Goal: Information Seeking & Learning: Find specific page/section

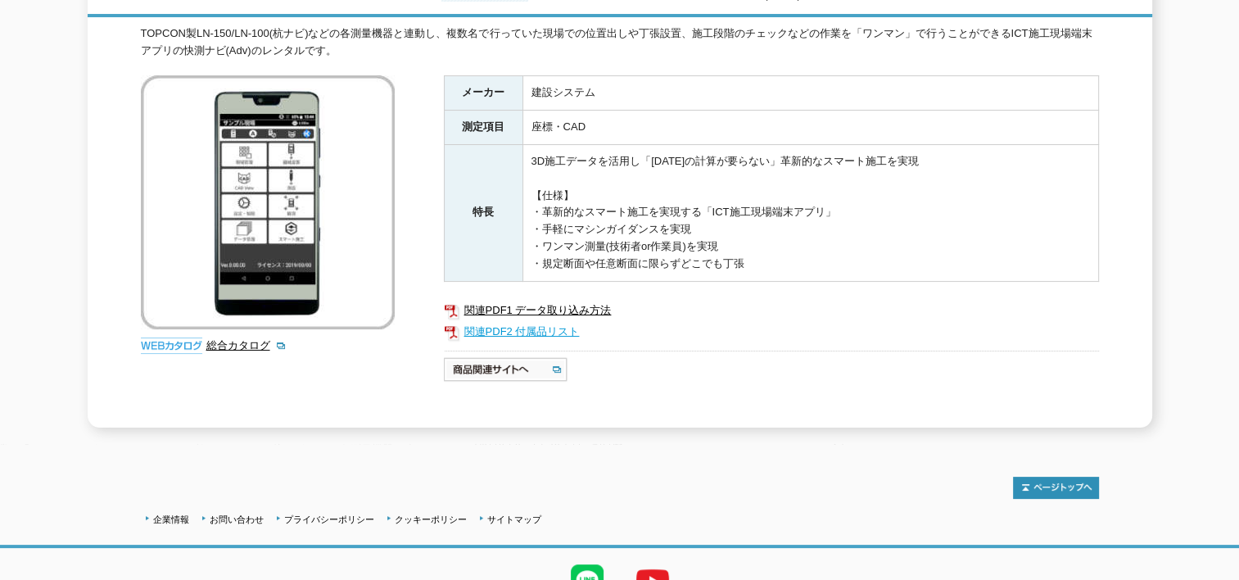
click at [494, 321] on link "関連PDF2 付属品リスト" at bounding box center [771, 331] width 655 height 21
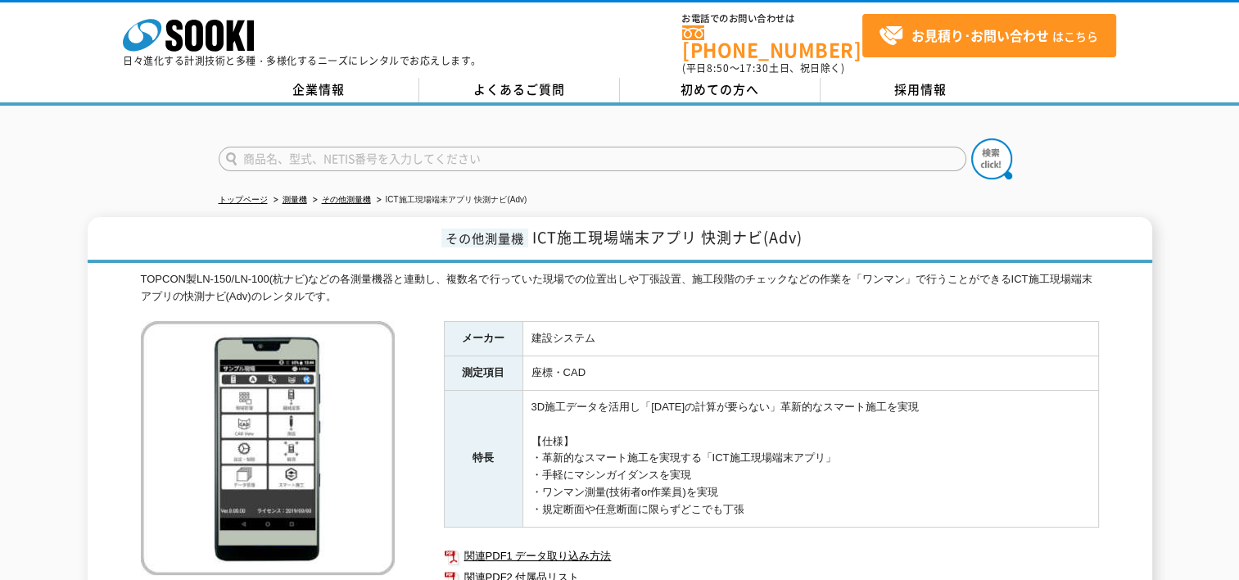
click at [394, 138] on form at bounding box center [620, 161] width 803 height 46
click at [390, 147] on input "text" at bounding box center [593, 159] width 748 height 25
type input "快測"
click at [971, 138] on button at bounding box center [991, 158] width 41 height 41
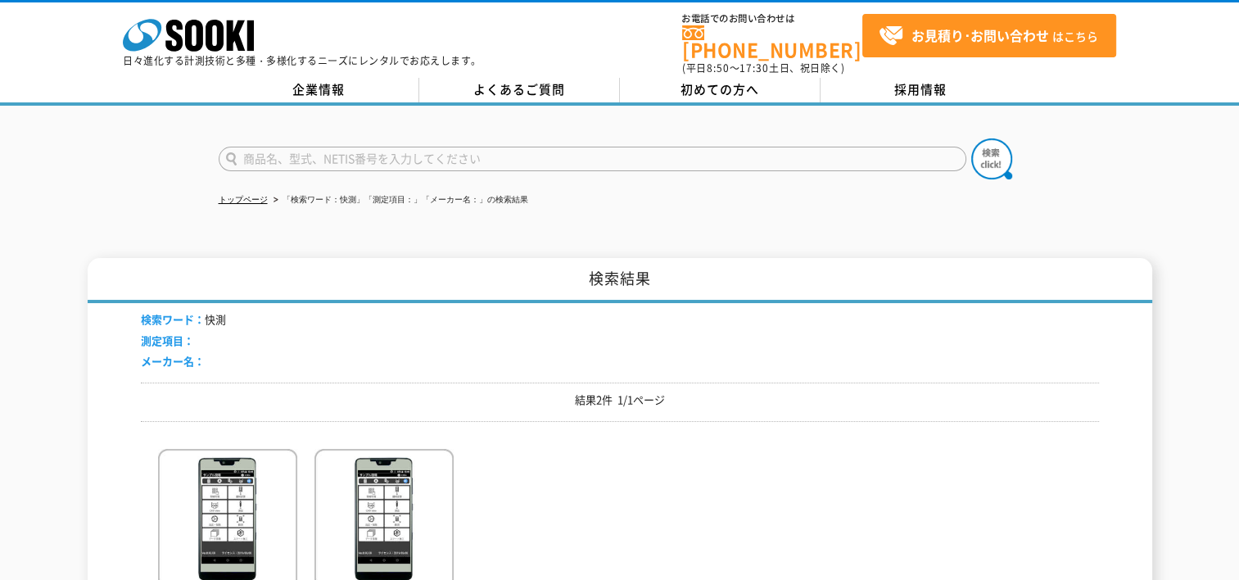
scroll to position [82, 0]
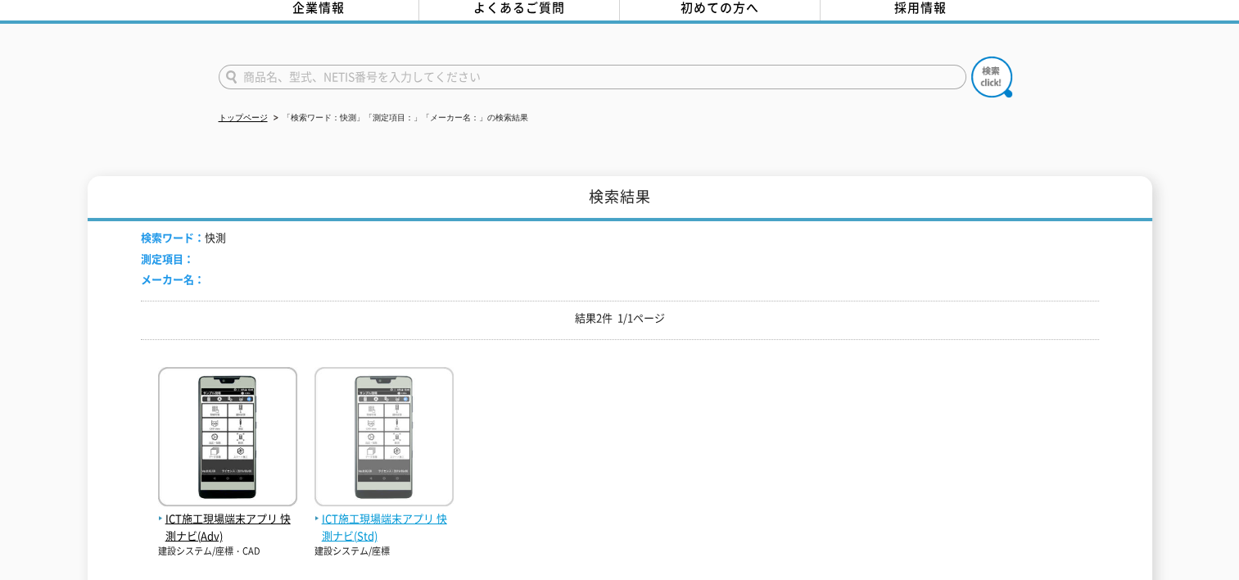
click at [407, 399] on img at bounding box center [383, 438] width 139 height 143
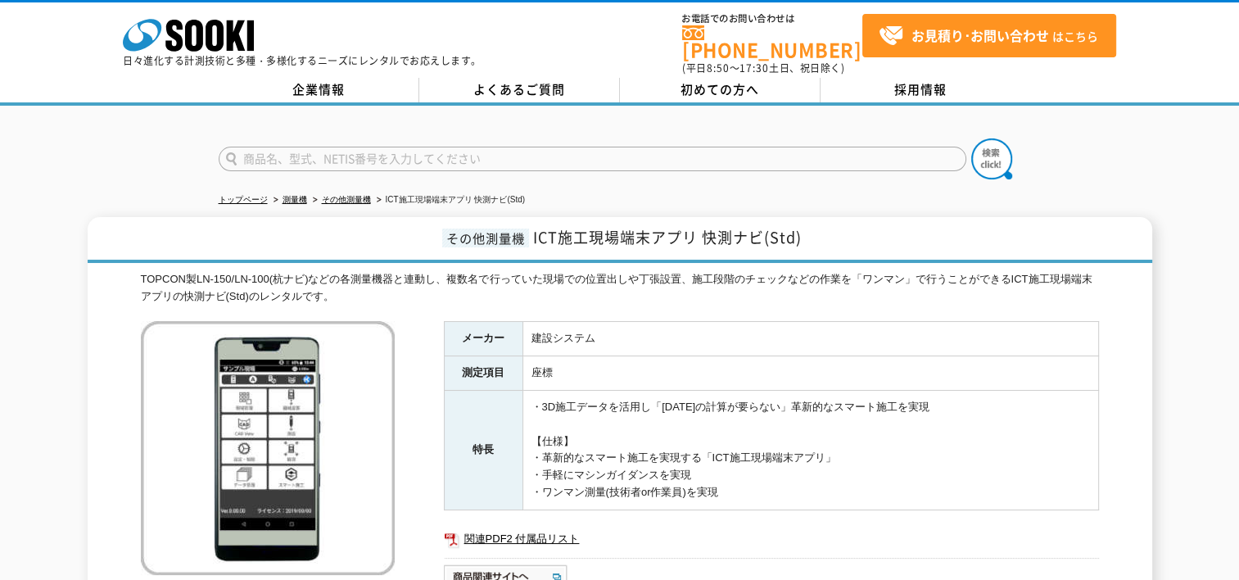
scroll to position [246, 0]
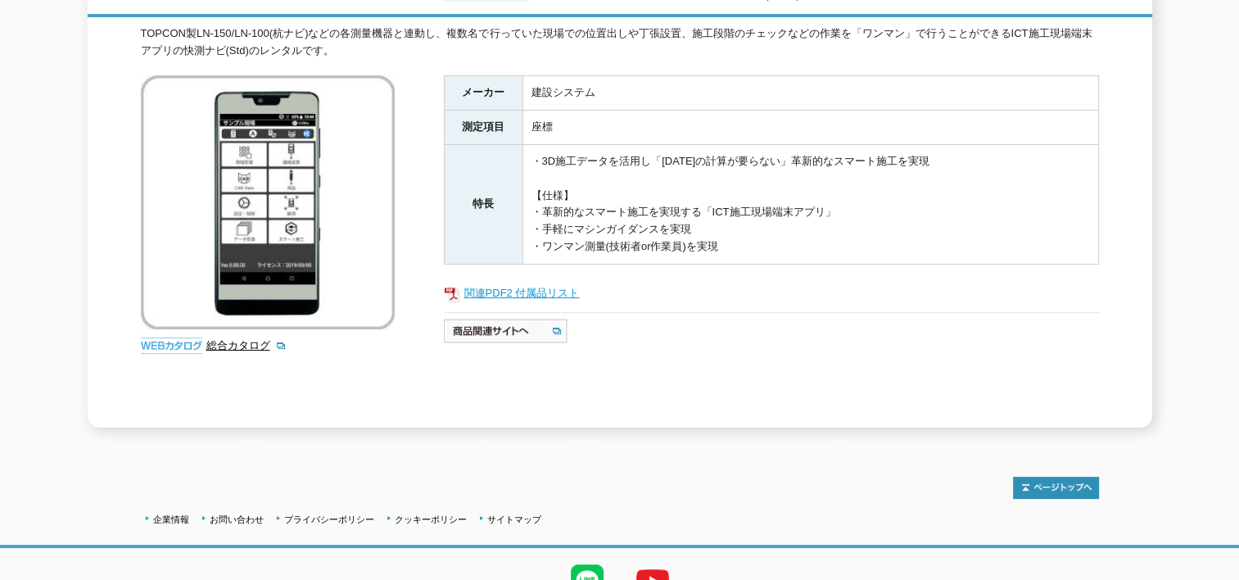
click at [544, 283] on link "関連PDF2 付属品リスト" at bounding box center [771, 293] width 655 height 21
